Goal: Information Seeking & Learning: Learn about a topic

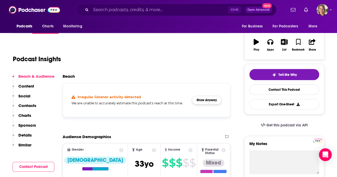
scroll to position [80, 0]
click at [204, 102] on button "Show Anyway" at bounding box center [206, 100] width 29 height 9
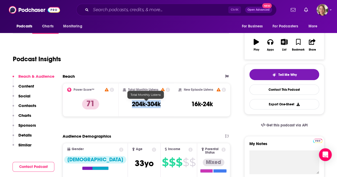
drag, startPoint x: 161, startPoint y: 103, endPoint x: 132, endPoint y: 103, distance: 29.5
click at [132, 103] on div "Total Monthly Listens 204k-304k" at bounding box center [146, 100] width 47 height 24
copy h3 "204k-304k"
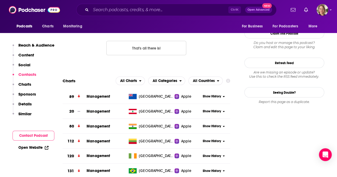
scroll to position [559, 0]
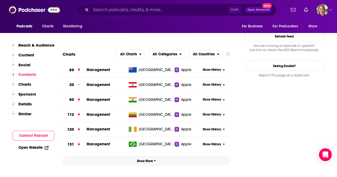
click at [155, 159] on icon "button" at bounding box center [154, 160] width 2 height 3
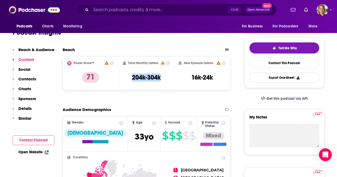
scroll to position [0, 0]
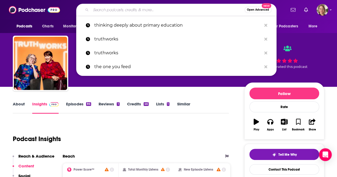
click at [146, 12] on input "Search podcasts, credits, & more..." at bounding box center [167, 10] width 153 height 9
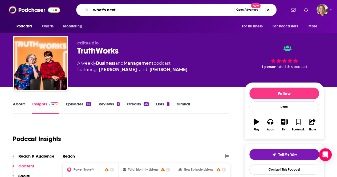
type input "what's next"
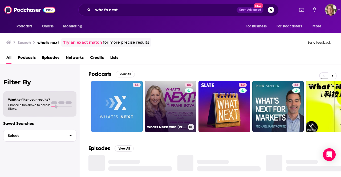
click at [170, 105] on link "64 What's Next! with [PERSON_NAME]" at bounding box center [171, 107] width 52 height 52
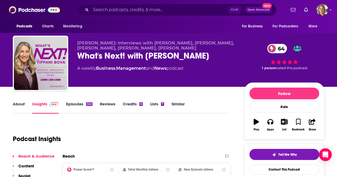
scroll to position [80, 0]
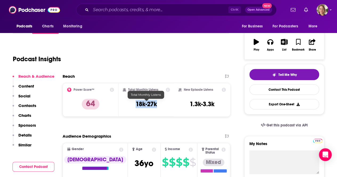
drag, startPoint x: 160, startPoint y: 105, endPoint x: 136, endPoint y: 103, distance: 24.3
click at [136, 103] on div "Total Monthly Listens 18k-27k" at bounding box center [146, 100] width 47 height 24
copy h3 "18k-27k"
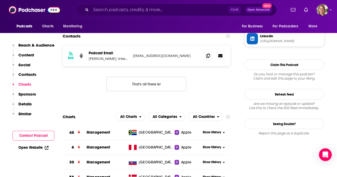
scroll to position [585, 0]
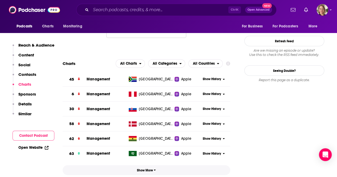
click at [148, 168] on span "Show More" at bounding box center [146, 170] width 19 height 4
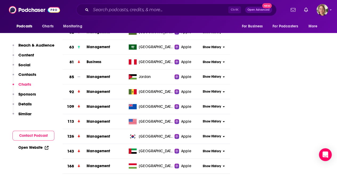
scroll to position [718, 0]
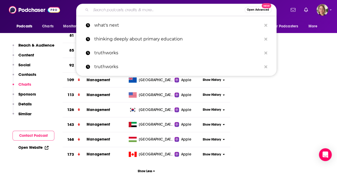
click at [169, 11] on input "Search podcasts, credits, & more..." at bounding box center [167, 10] width 153 height 9
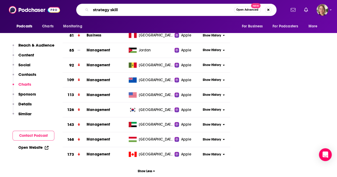
type input "strategy skills"
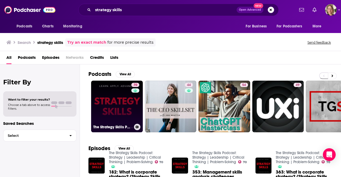
click at [128, 98] on link "70 The Strategy Skills Podcast: Strategy | Leadership | Critical Thinking | Pro…" at bounding box center [117, 107] width 52 height 52
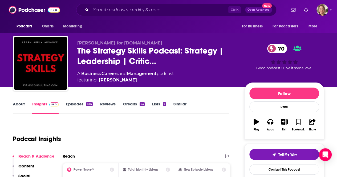
scroll to position [80, 0]
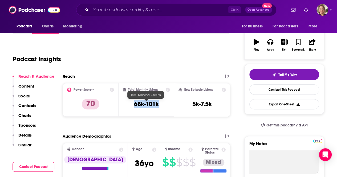
drag, startPoint x: 163, startPoint y: 105, endPoint x: 132, endPoint y: 104, distance: 30.1
click at [132, 104] on div "Total Monthly Listens 68k-101k" at bounding box center [146, 100] width 47 height 24
copy h3 "68k-101k"
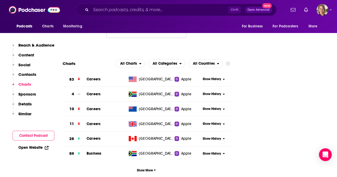
scroll to position [692, 0]
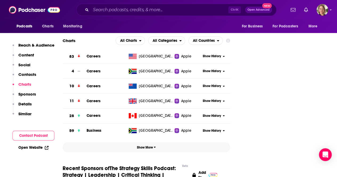
click at [152, 146] on span "Show More" at bounding box center [146, 148] width 19 height 4
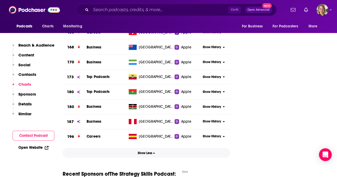
scroll to position [2634, 0]
